Goal: Transaction & Acquisition: Purchase product/service

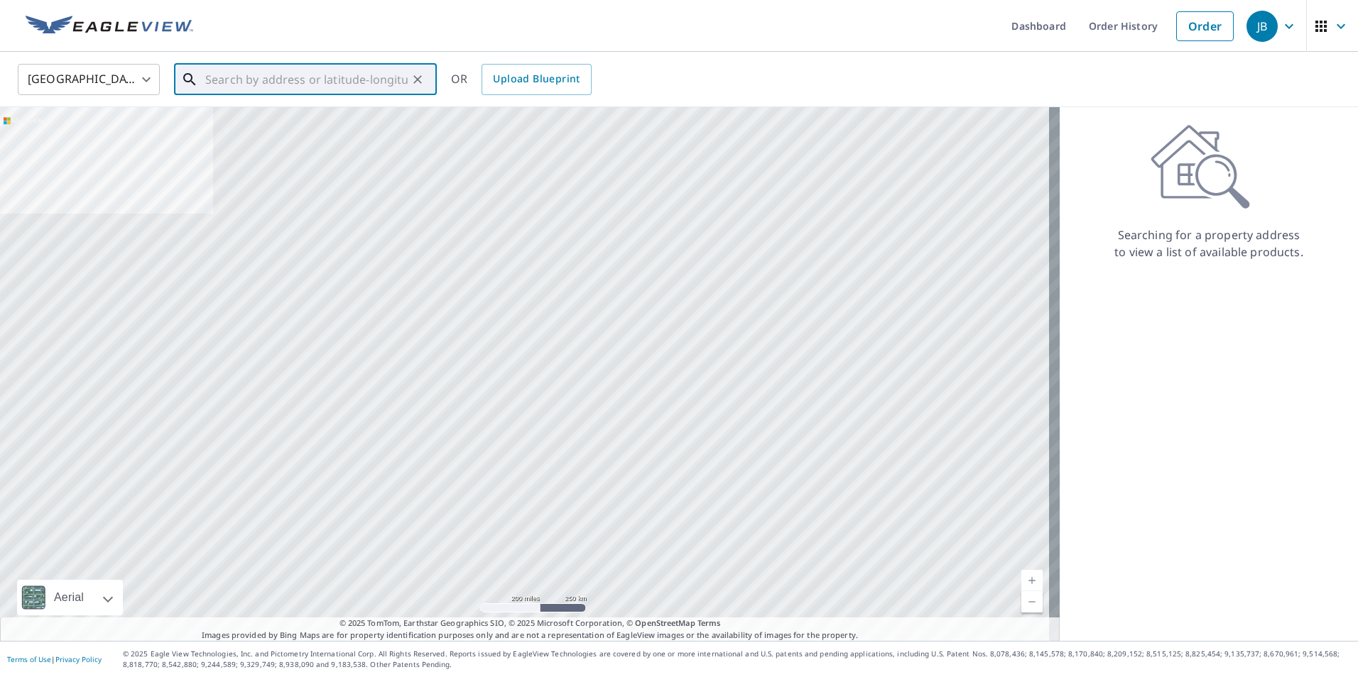
click at [334, 84] on input "text" at bounding box center [306, 80] width 202 height 40
paste input "[STREET_ADDRESS][PERSON_NAME]"
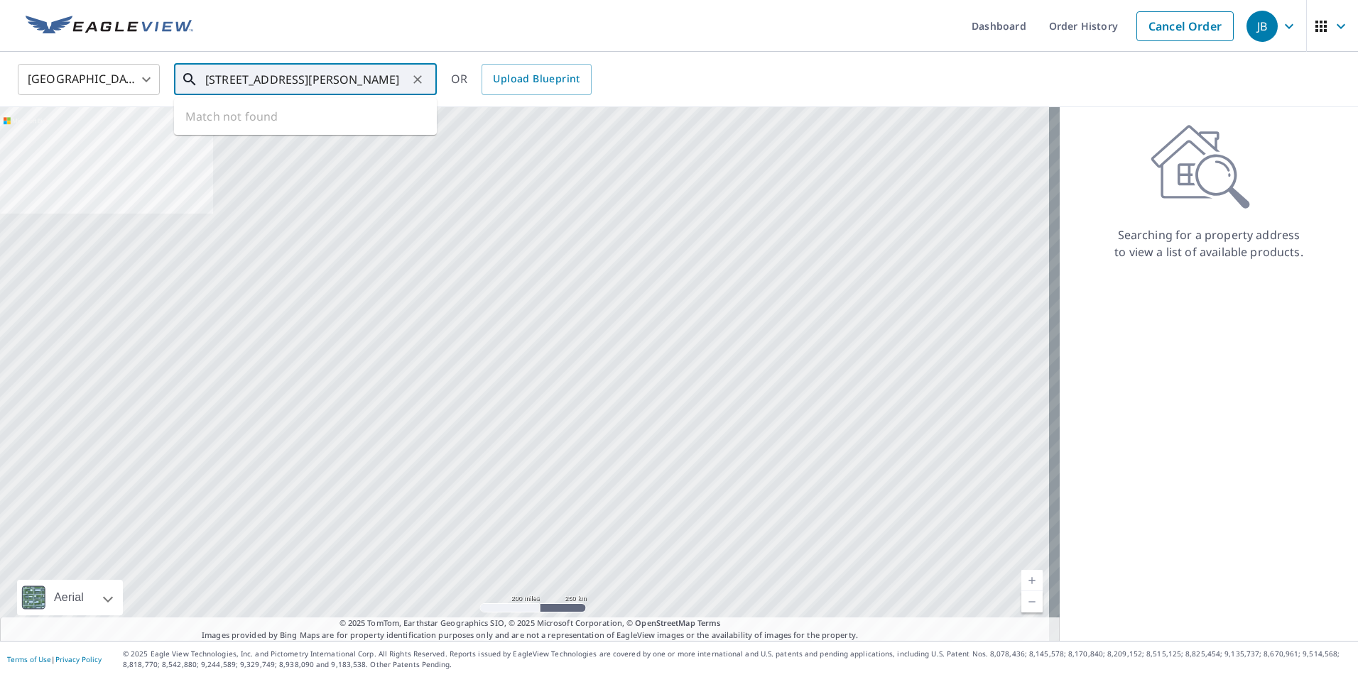
scroll to position [0, 74]
type input "[STREET_ADDRESS][PERSON_NAME]"
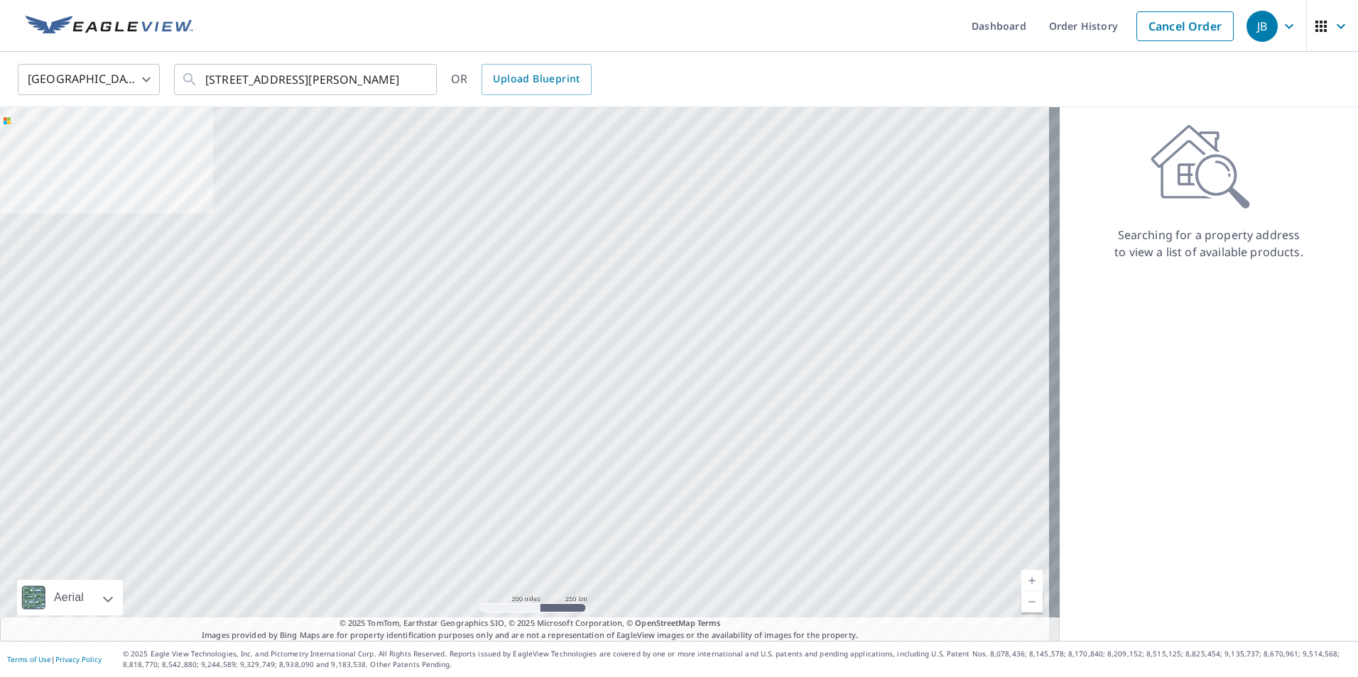
scroll to position [0, 0]
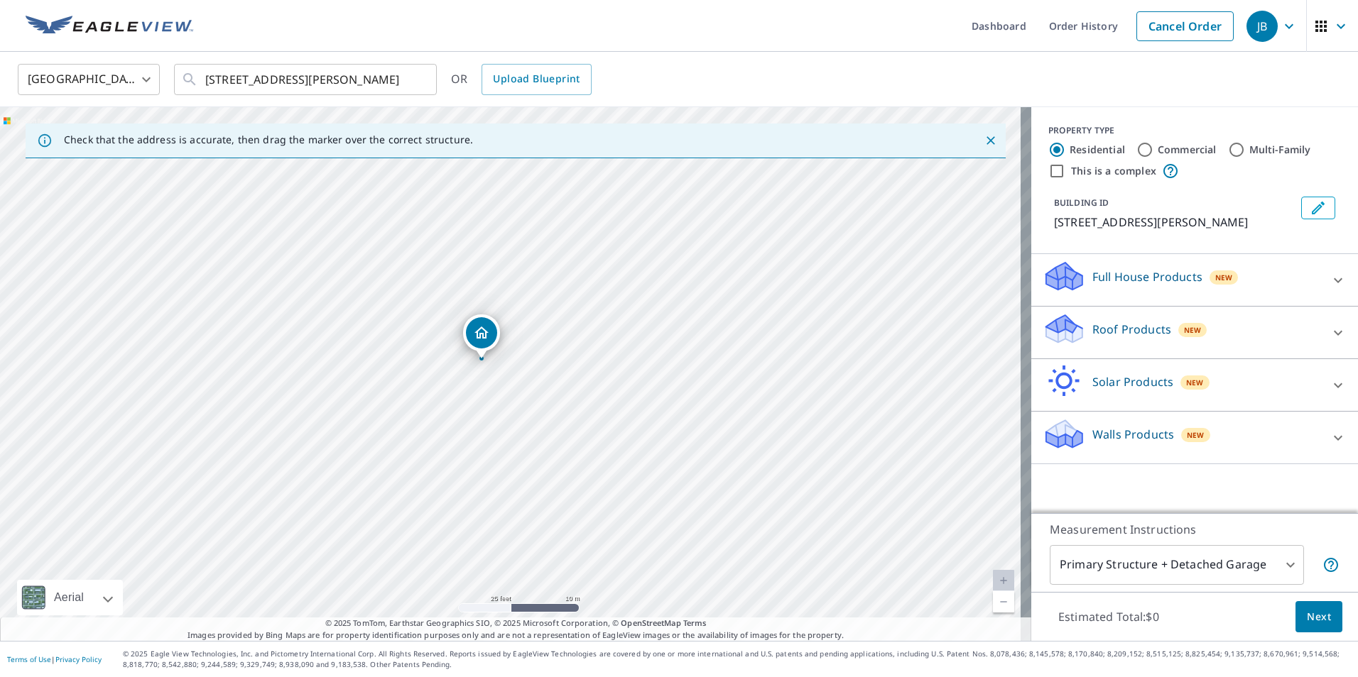
drag, startPoint x: 452, startPoint y: 288, endPoint x: 512, endPoint y: 407, distance: 133.4
click at [512, 407] on div "[STREET_ADDRESS][PERSON_NAME]" at bounding box center [515, 374] width 1031 height 534
click at [1083, 325] on div "New" at bounding box center [1192, 330] width 29 height 14
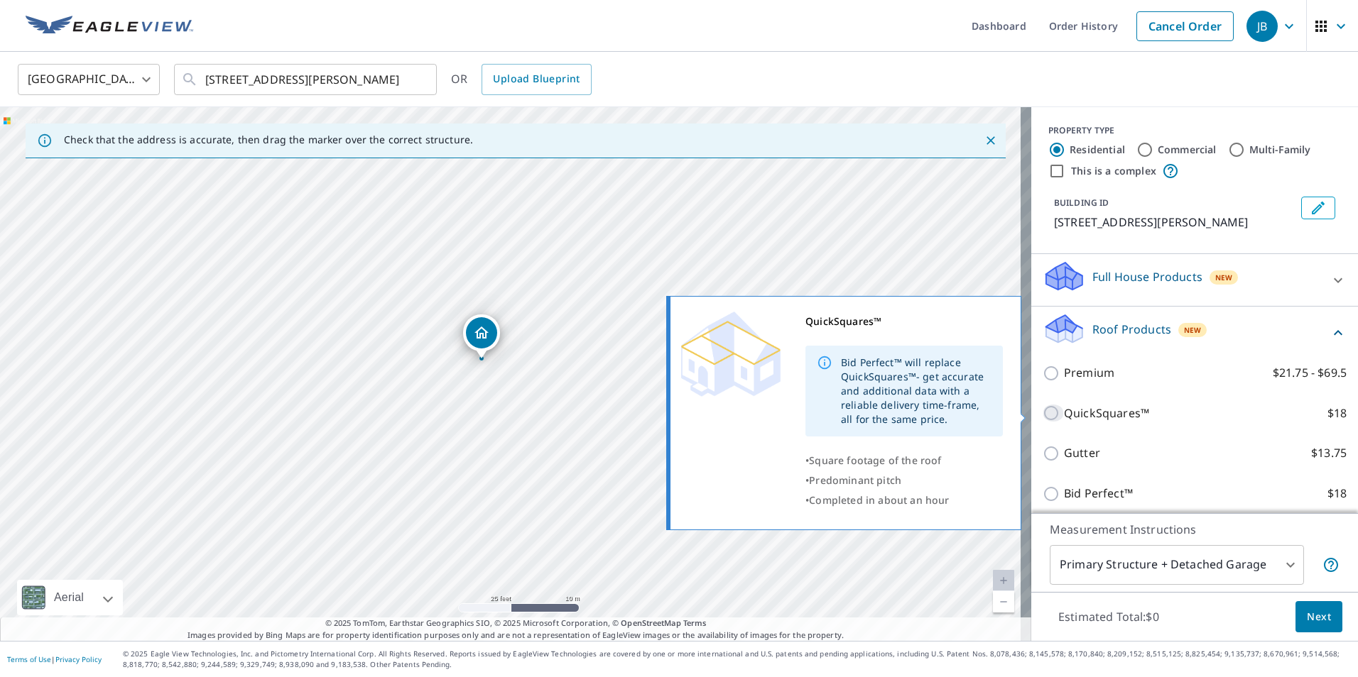
click at [1042, 414] on input "QuickSquares™ $18" at bounding box center [1052, 413] width 21 height 17
checkbox input "true"
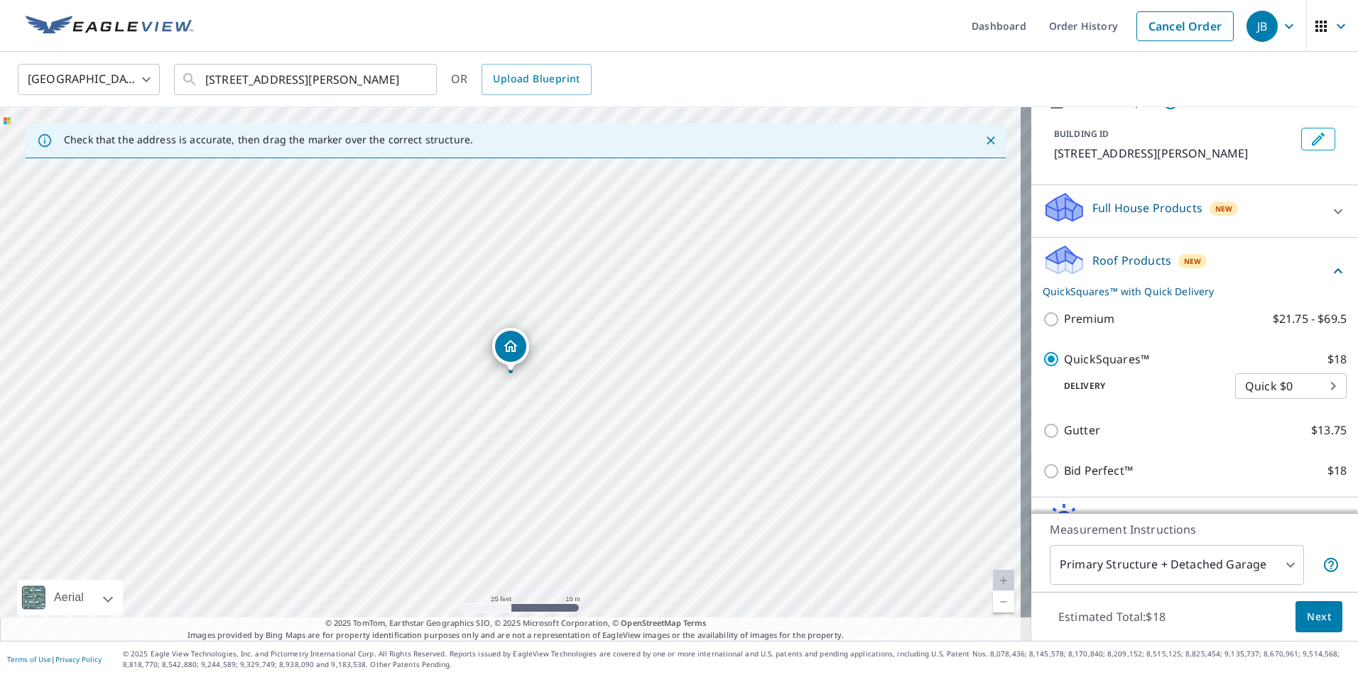
scroll to position [158, 0]
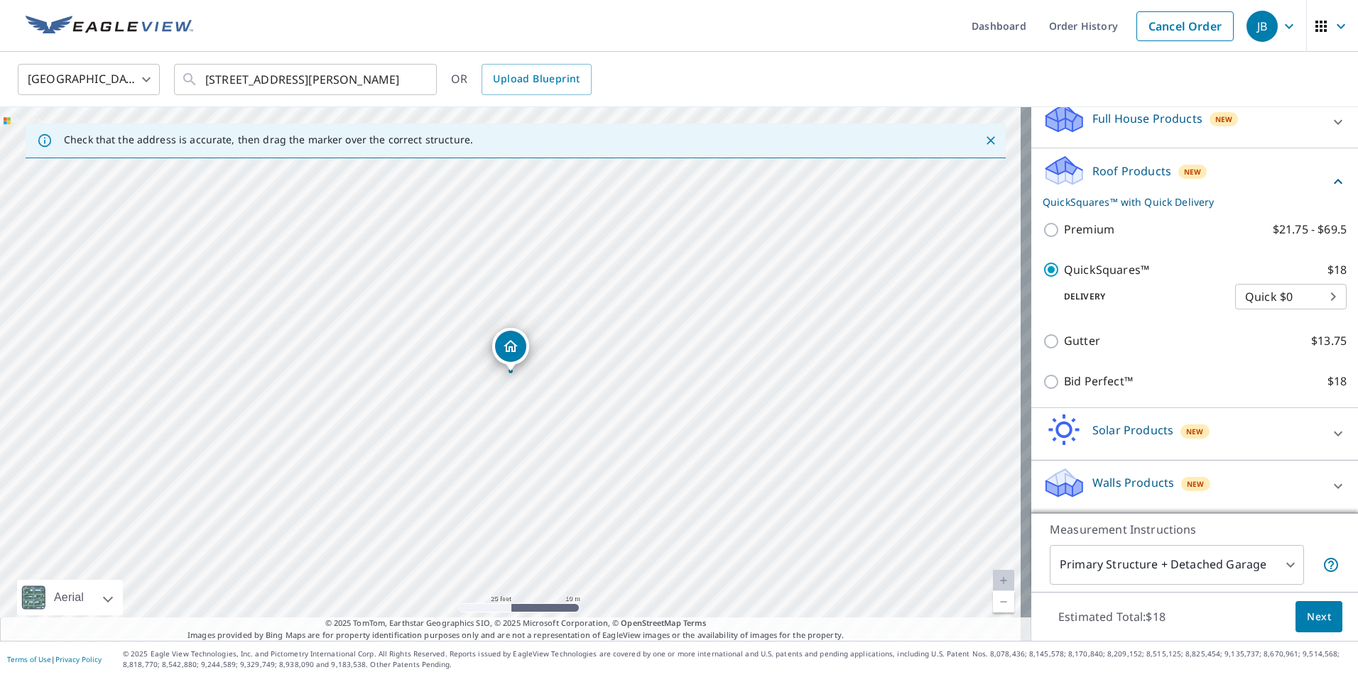
click at [1083, 609] on span "Next" at bounding box center [1319, 618] width 24 height 18
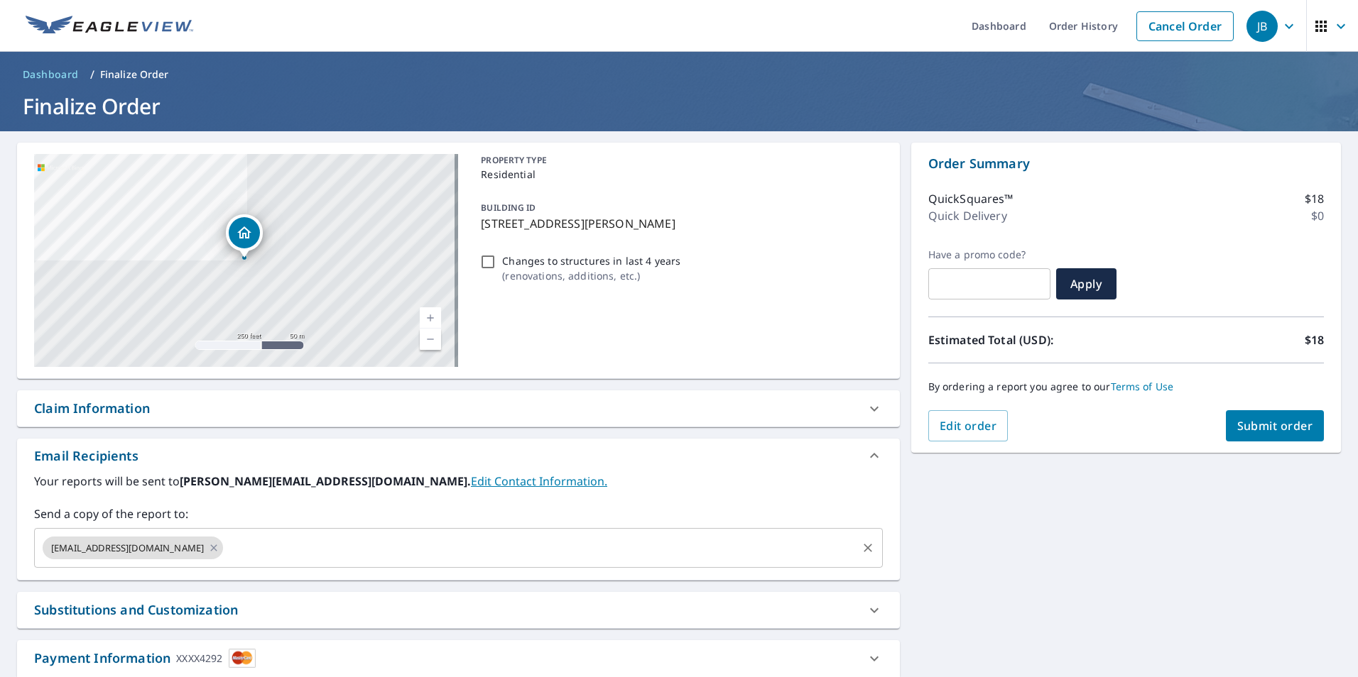
click at [362, 540] on input "text" at bounding box center [539, 548] width 629 height 27
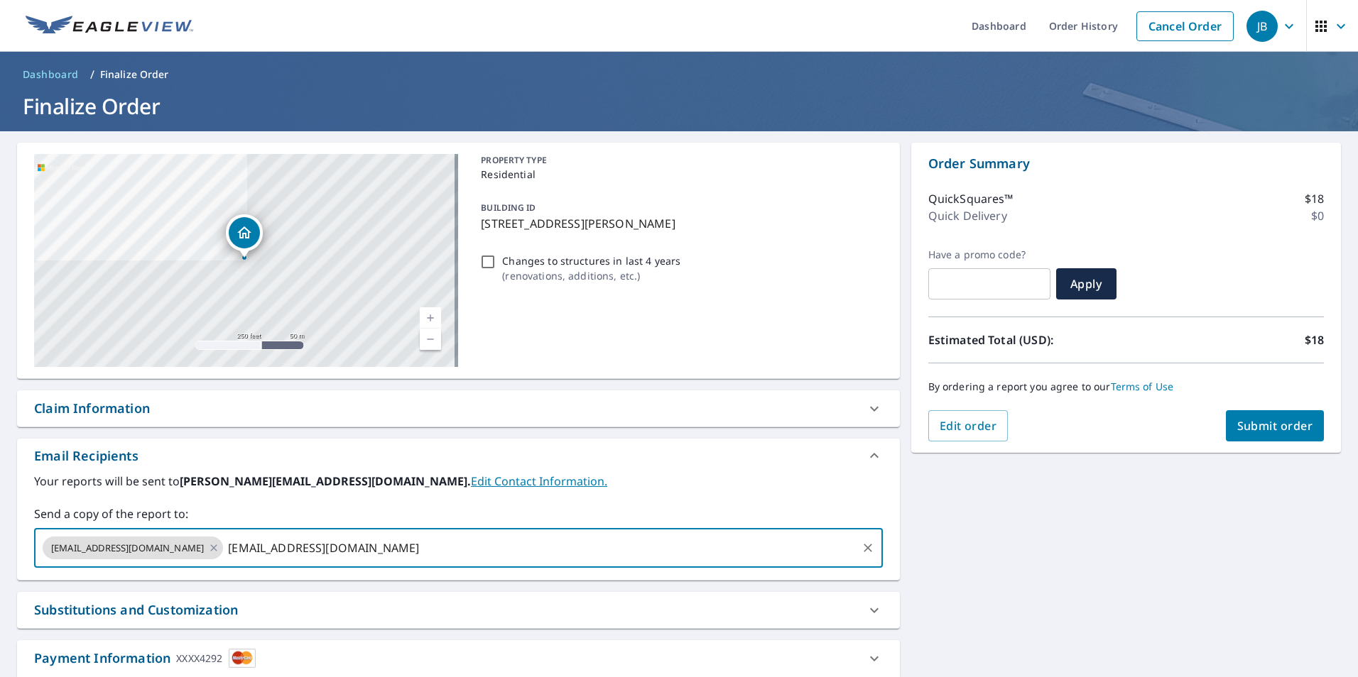
type input "[EMAIL_ADDRESS][DOMAIN_NAME]"
click at [1083, 424] on span "Submit order" at bounding box center [1275, 426] width 76 height 16
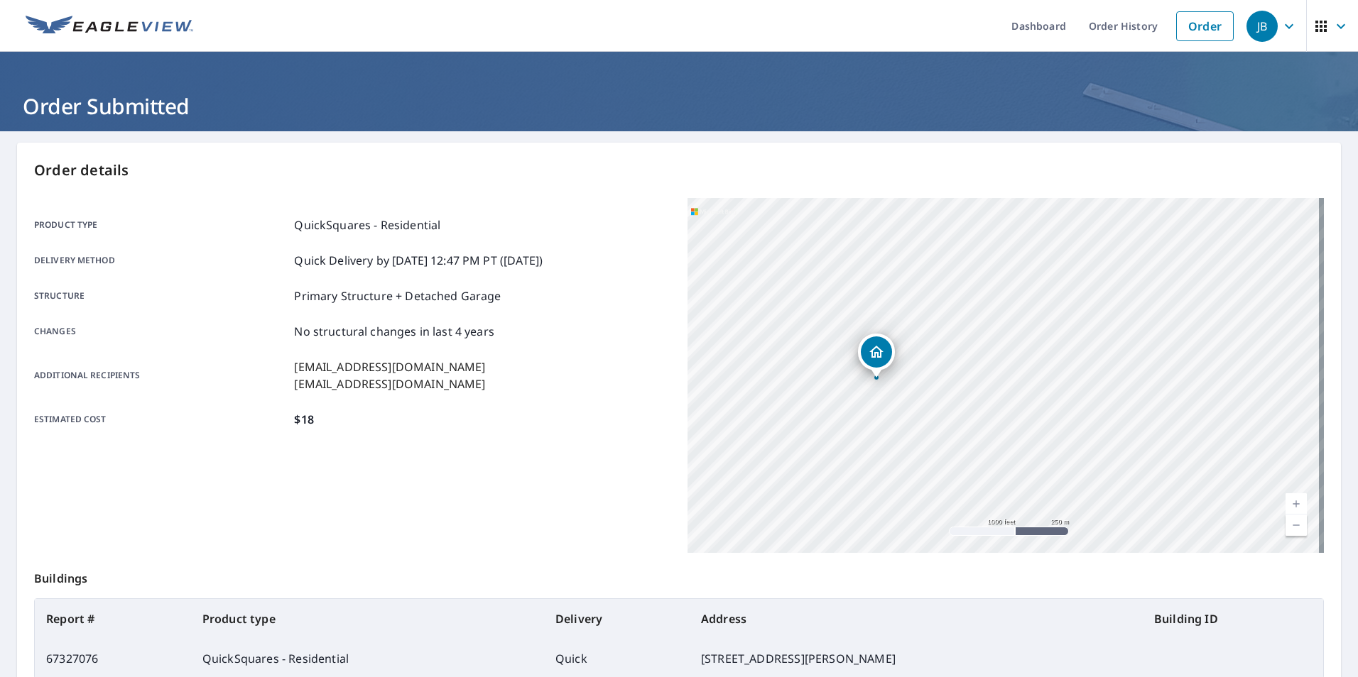
click at [545, 406] on div "Product type QuickSquares - Residential Delivery method Quick Delivery by [DATE…" at bounding box center [352, 323] width 636 height 212
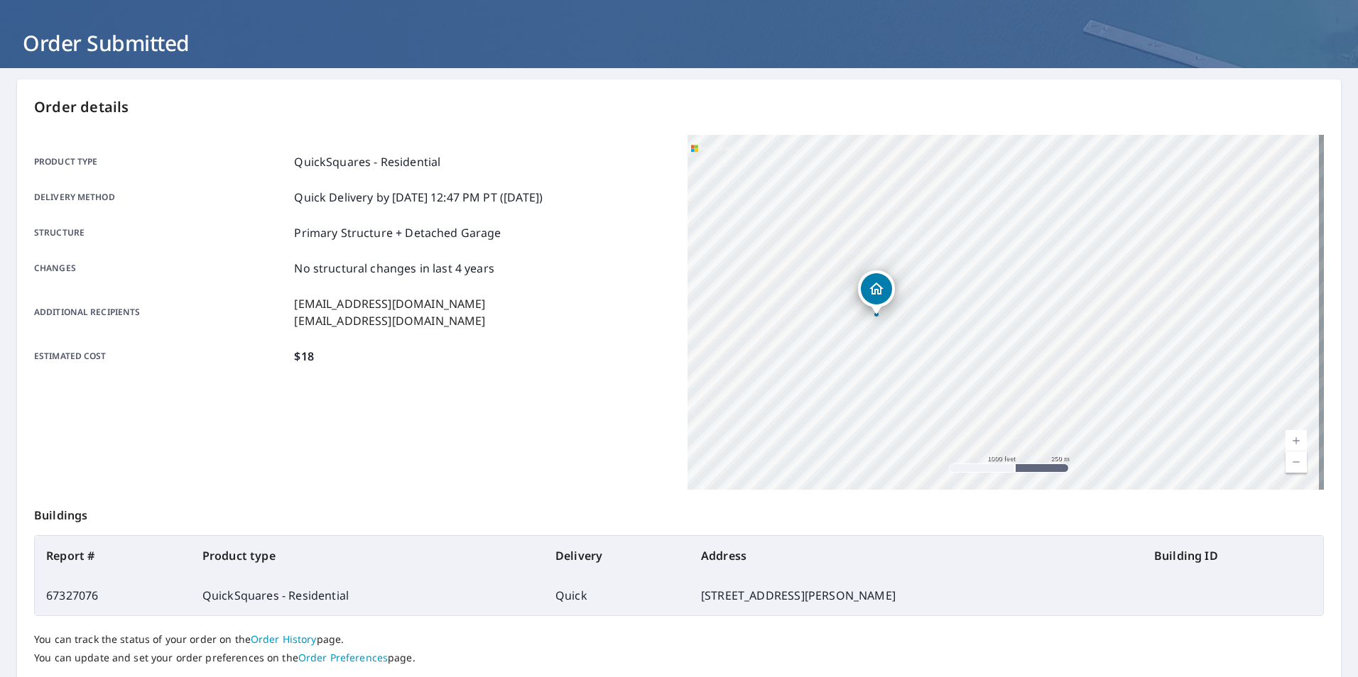
scroll to position [158, 0]
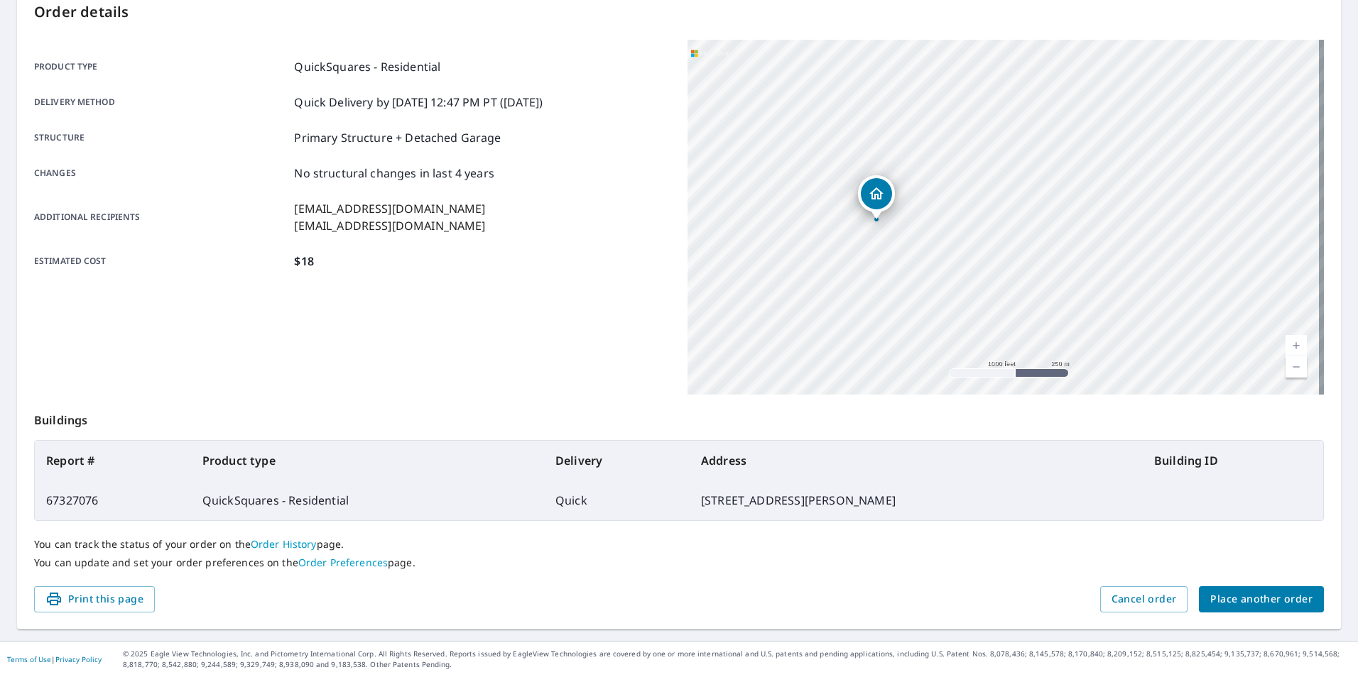
click at [1083, 596] on span "Place another order" at bounding box center [1261, 600] width 102 height 18
